Goal: Task Accomplishment & Management: Manage account settings

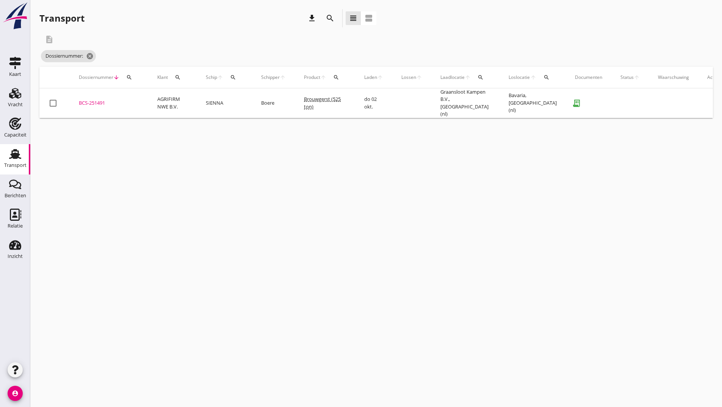
click at [329, 15] on icon "search" at bounding box center [330, 18] width 9 height 9
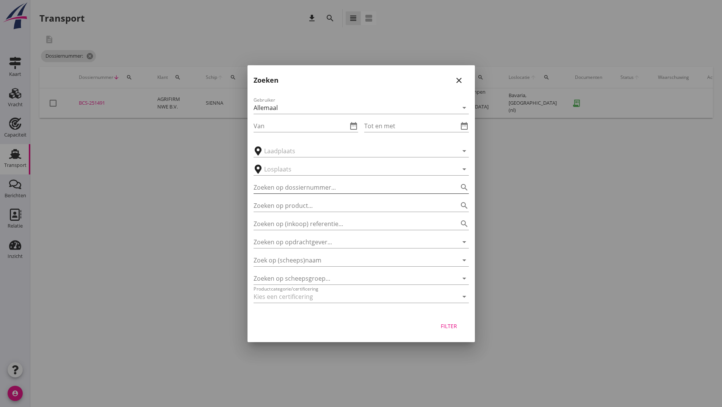
click at [277, 185] on input "Zoeken op dossiernummer..." at bounding box center [351, 187] width 194 height 12
type input "251371"
click at [441, 326] on div "Filter" at bounding box center [448, 326] width 21 height 8
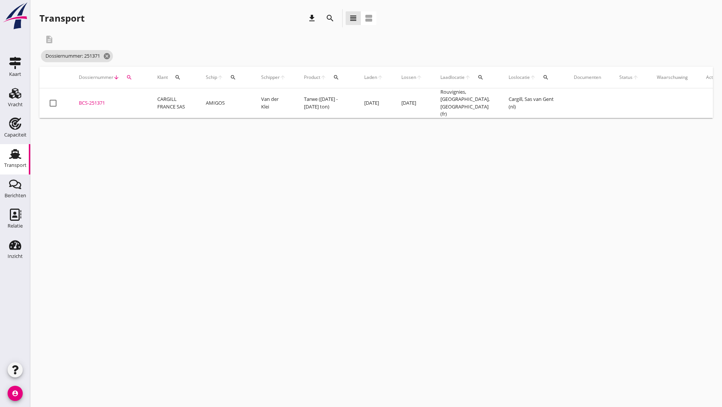
click at [95, 102] on div "BCS-251371" at bounding box center [109, 103] width 60 height 8
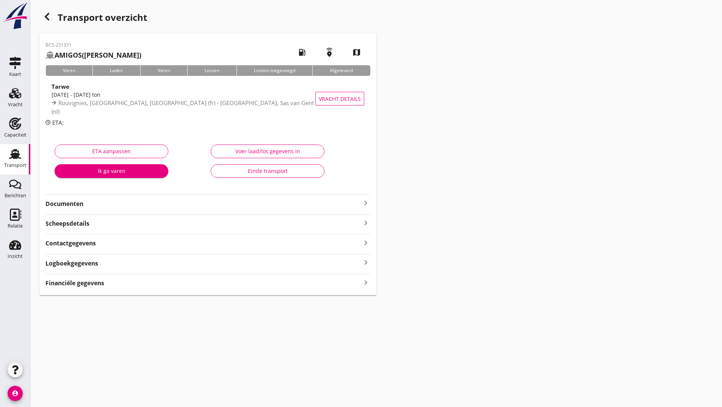
click at [80, 203] on strong "Documenten" at bounding box center [203, 203] width 316 height 9
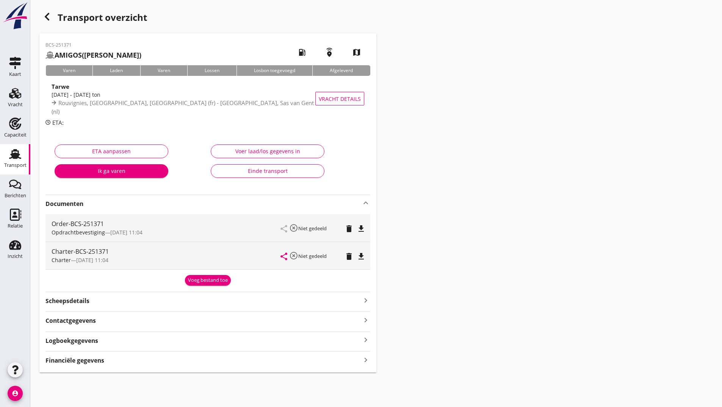
click at [196, 280] on div "Voeg bestand toe" at bounding box center [208, 280] width 40 height 8
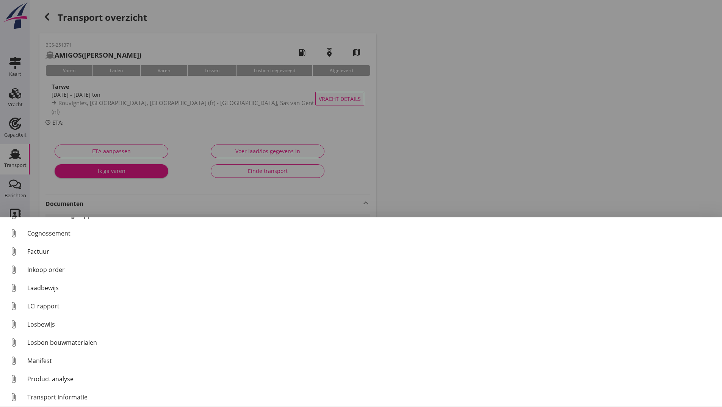
scroll to position [53, 0]
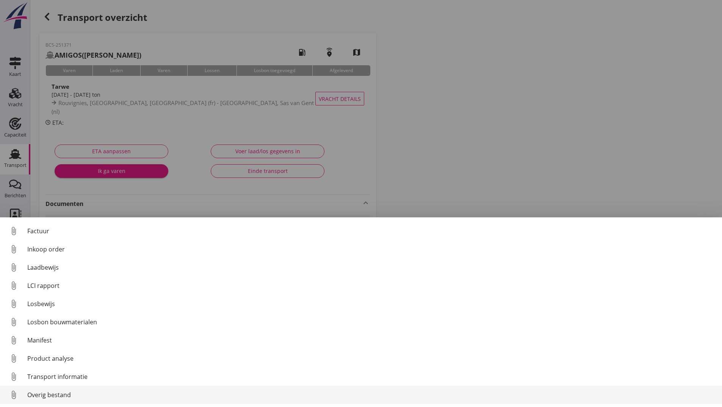
click at [41, 396] on div "Overig bestand" at bounding box center [371, 394] width 689 height 9
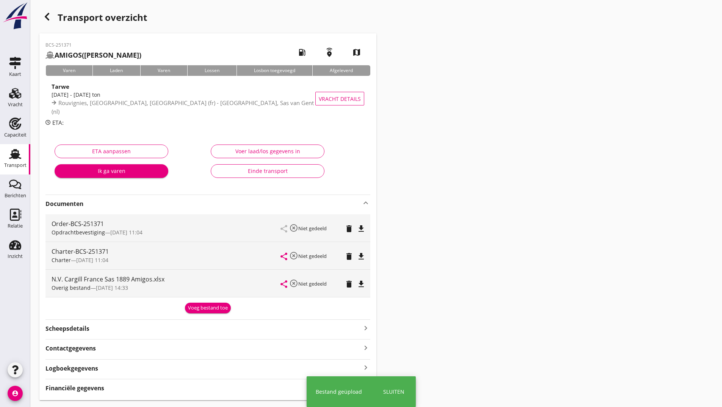
click at [200, 291] on div "Overig bestand — [DATE] 14:33" at bounding box center [166, 287] width 229 height 8
click at [195, 306] on div "Voeg bestand toe" at bounding box center [208, 308] width 40 height 8
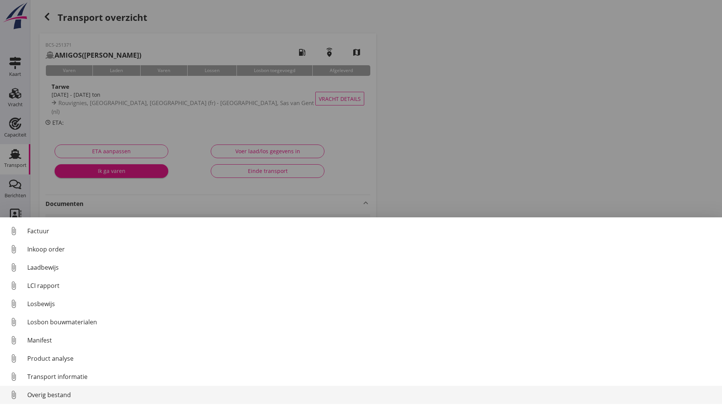
click at [66, 392] on div "Overig bestand" at bounding box center [371, 394] width 689 height 9
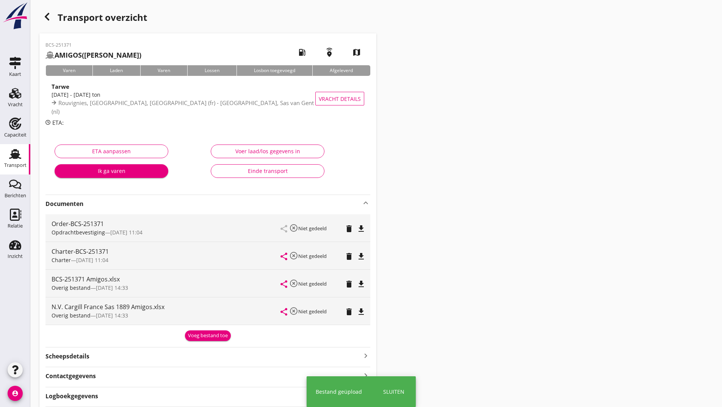
click at [189, 335] on div "Voeg bestand toe" at bounding box center [208, 336] width 40 height 8
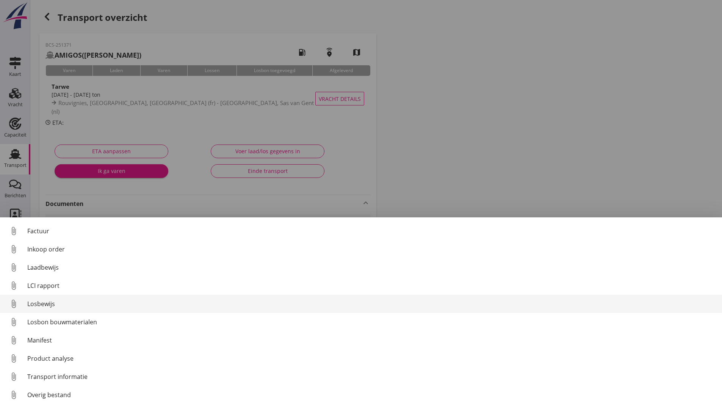
click at [44, 305] on div "Losbewijs" at bounding box center [371, 303] width 689 height 9
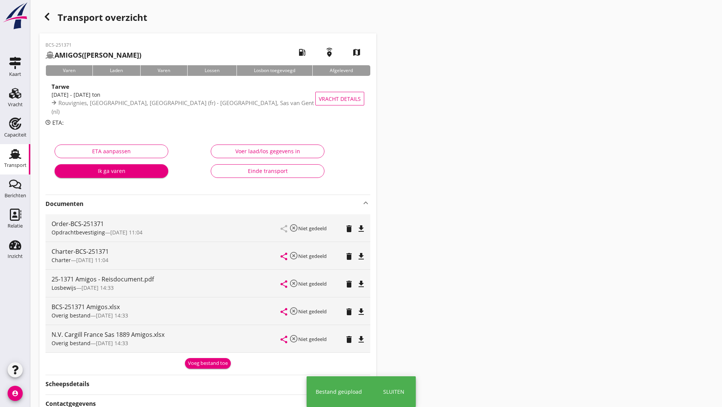
drag, startPoint x: 198, startPoint y: 360, endPoint x: 141, endPoint y: 316, distance: 71.8
click at [198, 360] on div "Voeg bestand toe" at bounding box center [208, 363] width 40 height 8
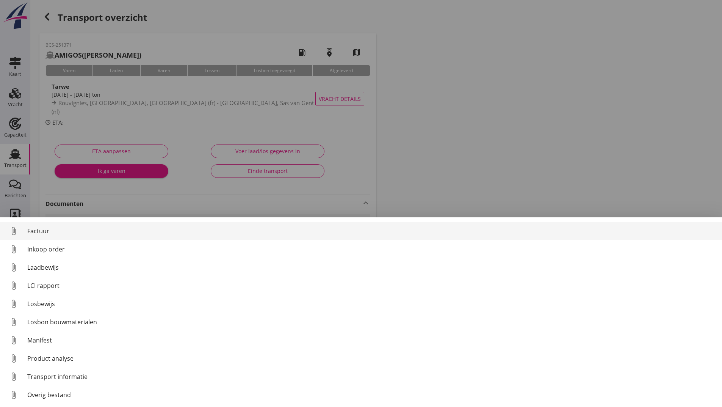
click at [31, 230] on div "Factuur" at bounding box center [371, 230] width 689 height 9
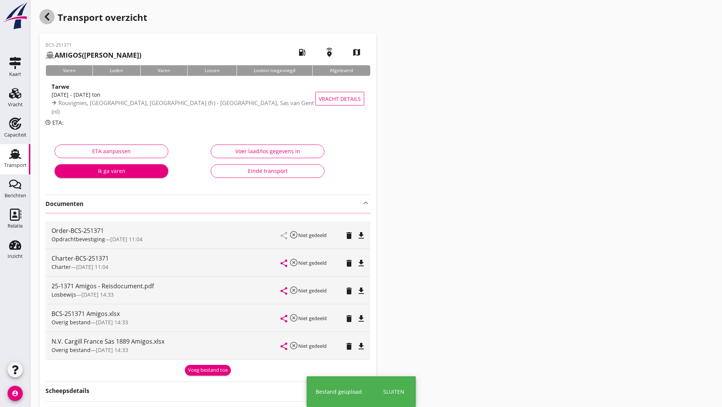
click at [49, 16] on icon "button" at bounding box center [46, 16] width 9 height 9
